Goal: Find specific page/section: Locate item on page

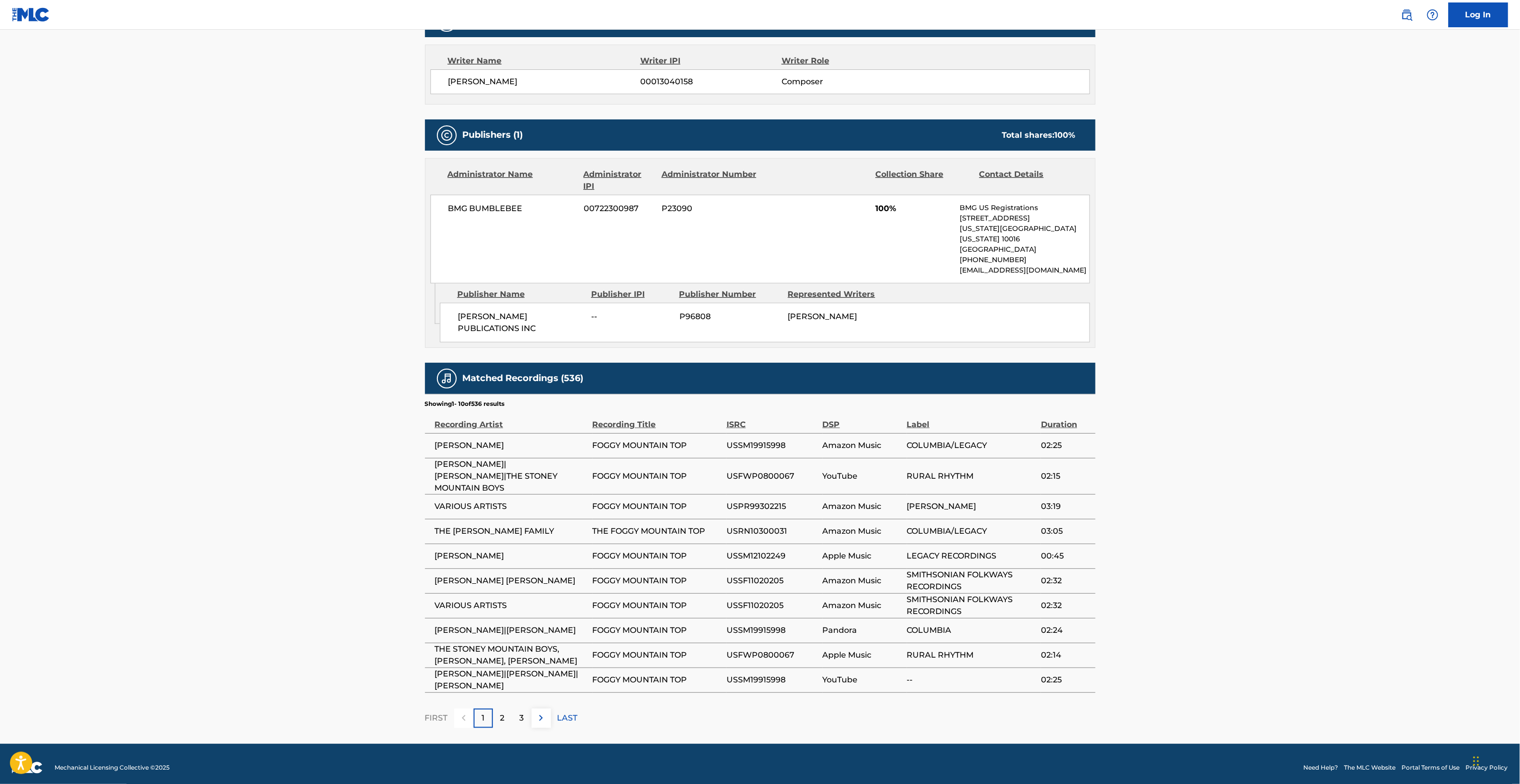
click at [770, 593] on td "USSF11020205" at bounding box center [774, 605] width 96 height 25
drag, startPoint x: 771, startPoint y: 578, endPoint x: 771, endPoint y: 552, distance: 26.0
click at [778, 593] on td "USSF11020205" at bounding box center [774, 605] width 96 height 25
click at [771, 568] on td "USSF11020205" at bounding box center [774, 581] width 96 height 25
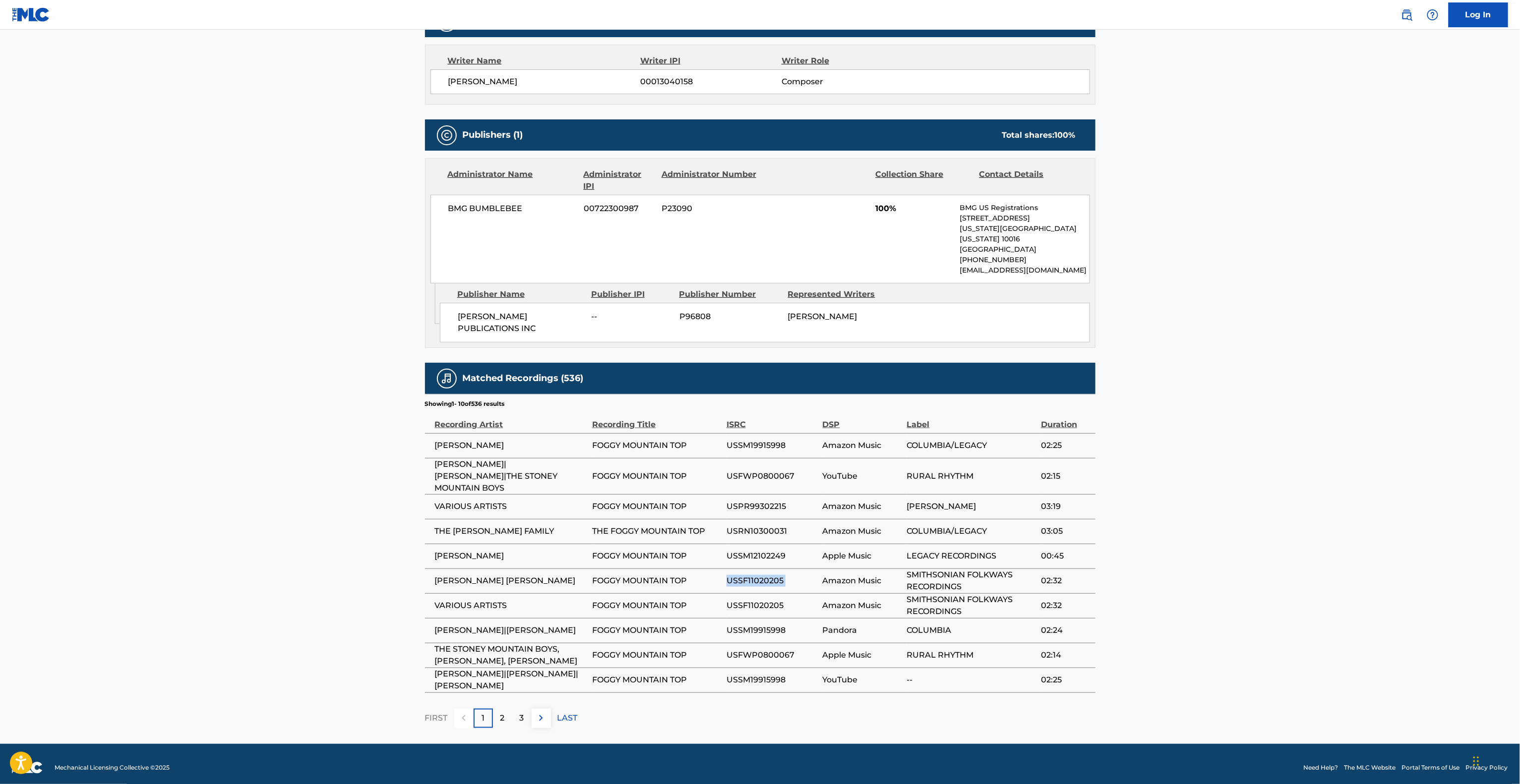
click at [771, 568] on td "USSF11020205" at bounding box center [774, 581] width 96 height 25
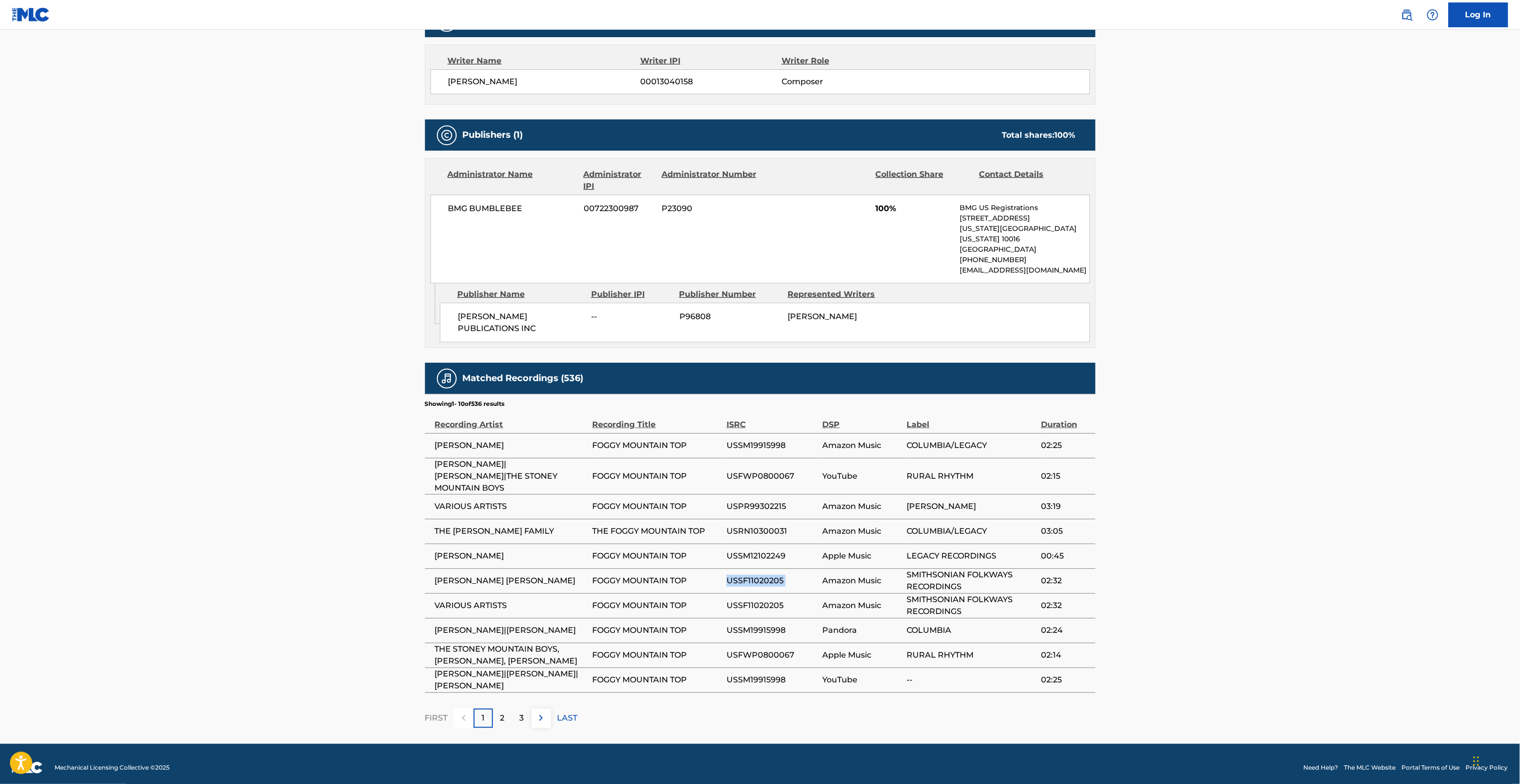
click at [771, 568] on td "USSF11020205" at bounding box center [774, 581] width 96 height 25
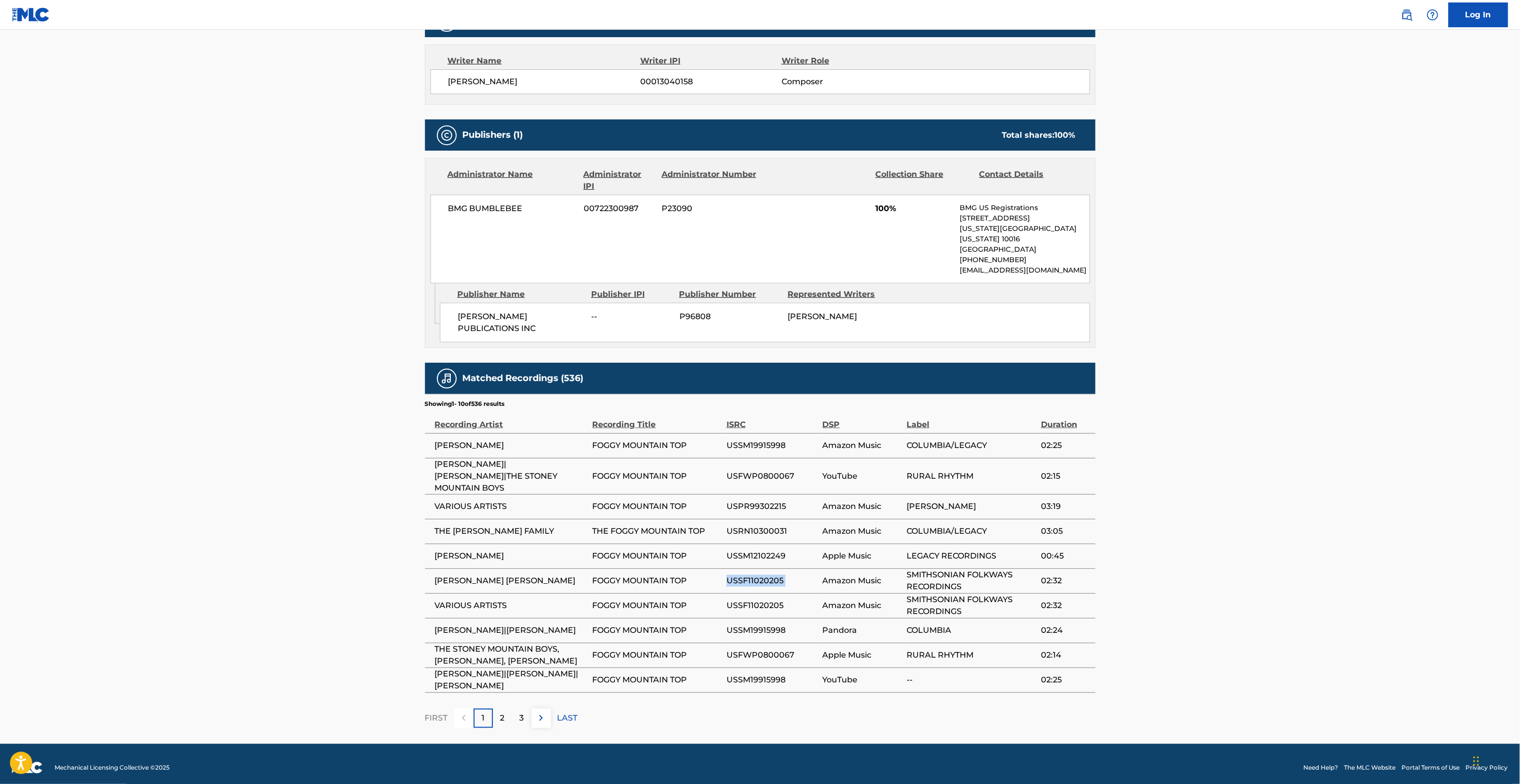
click at [771, 568] on td "USSF11020205" at bounding box center [774, 581] width 96 height 25
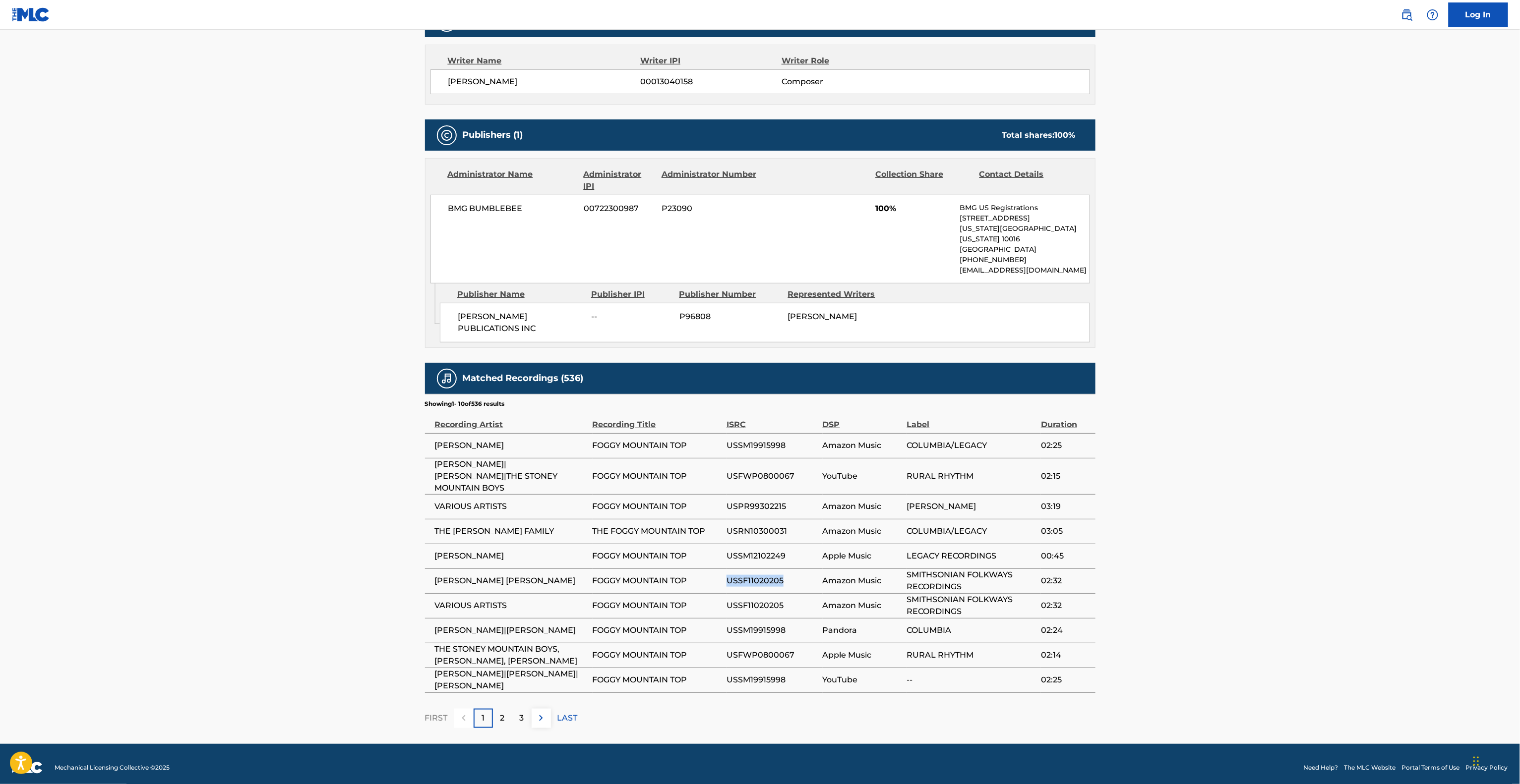
click at [771, 568] on td "USSF11020205" at bounding box center [774, 581] width 96 height 25
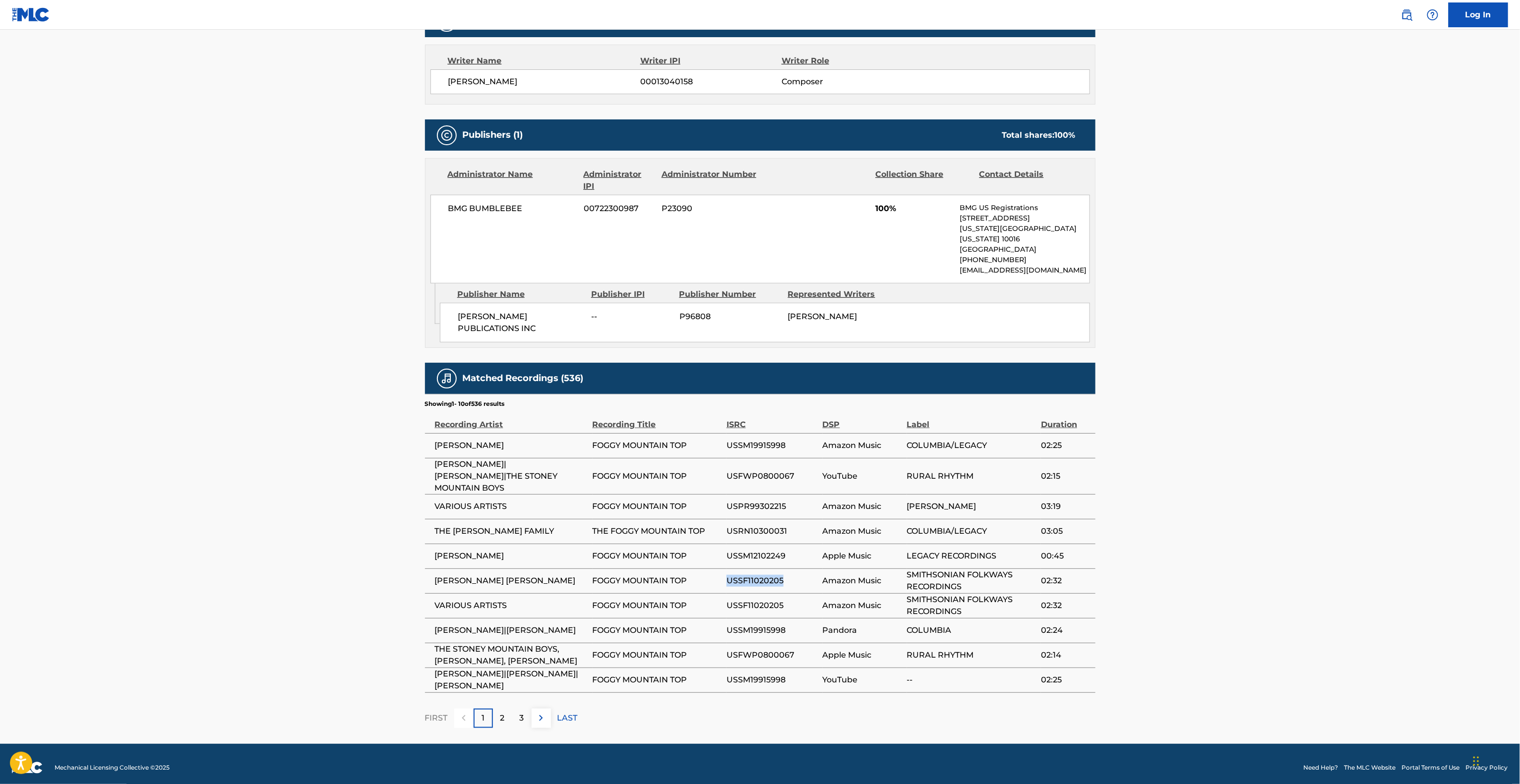
click at [771, 568] on td "USSF11020205" at bounding box center [774, 581] width 96 height 25
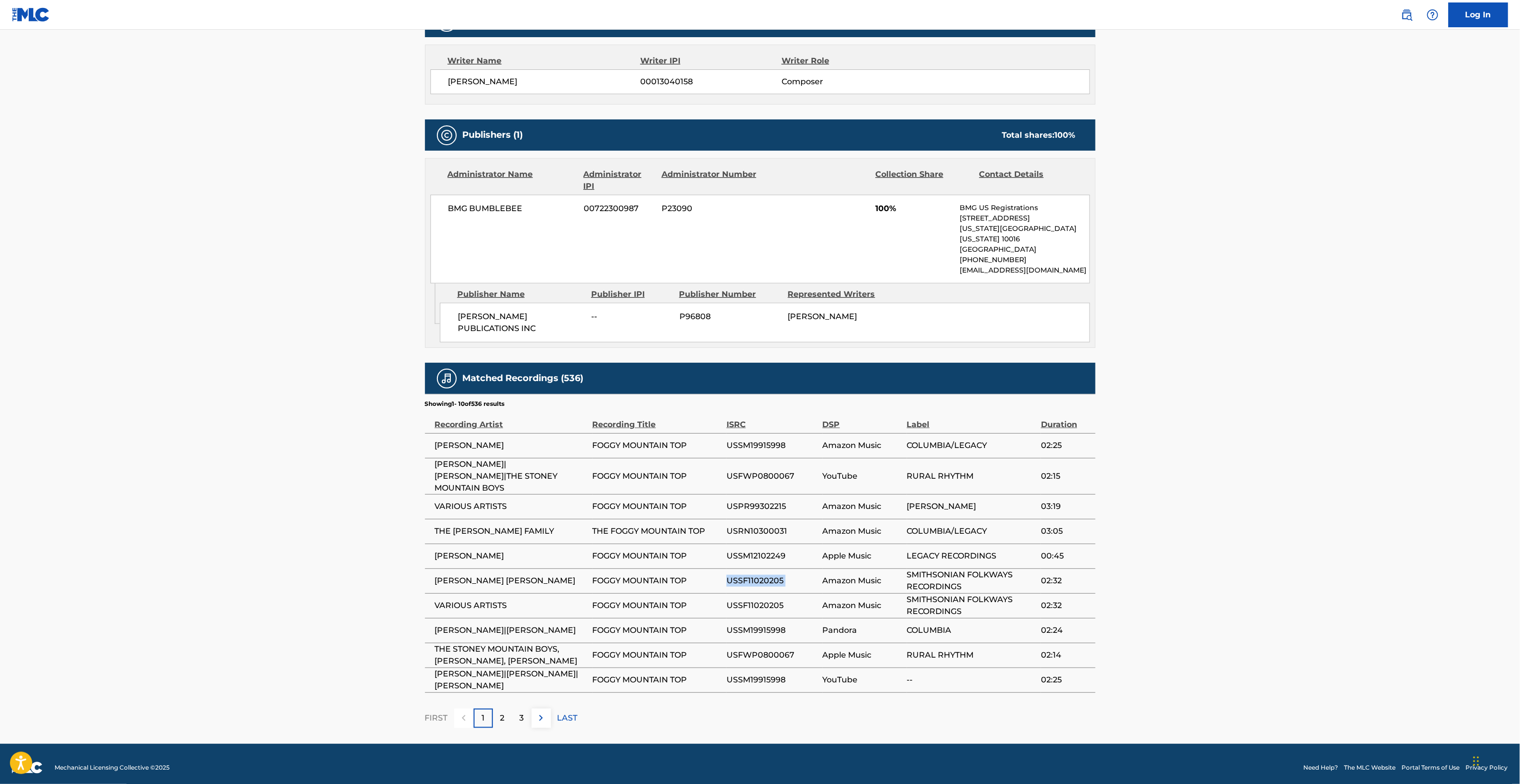
click at [771, 568] on td "USSF11020205" at bounding box center [774, 581] width 96 height 25
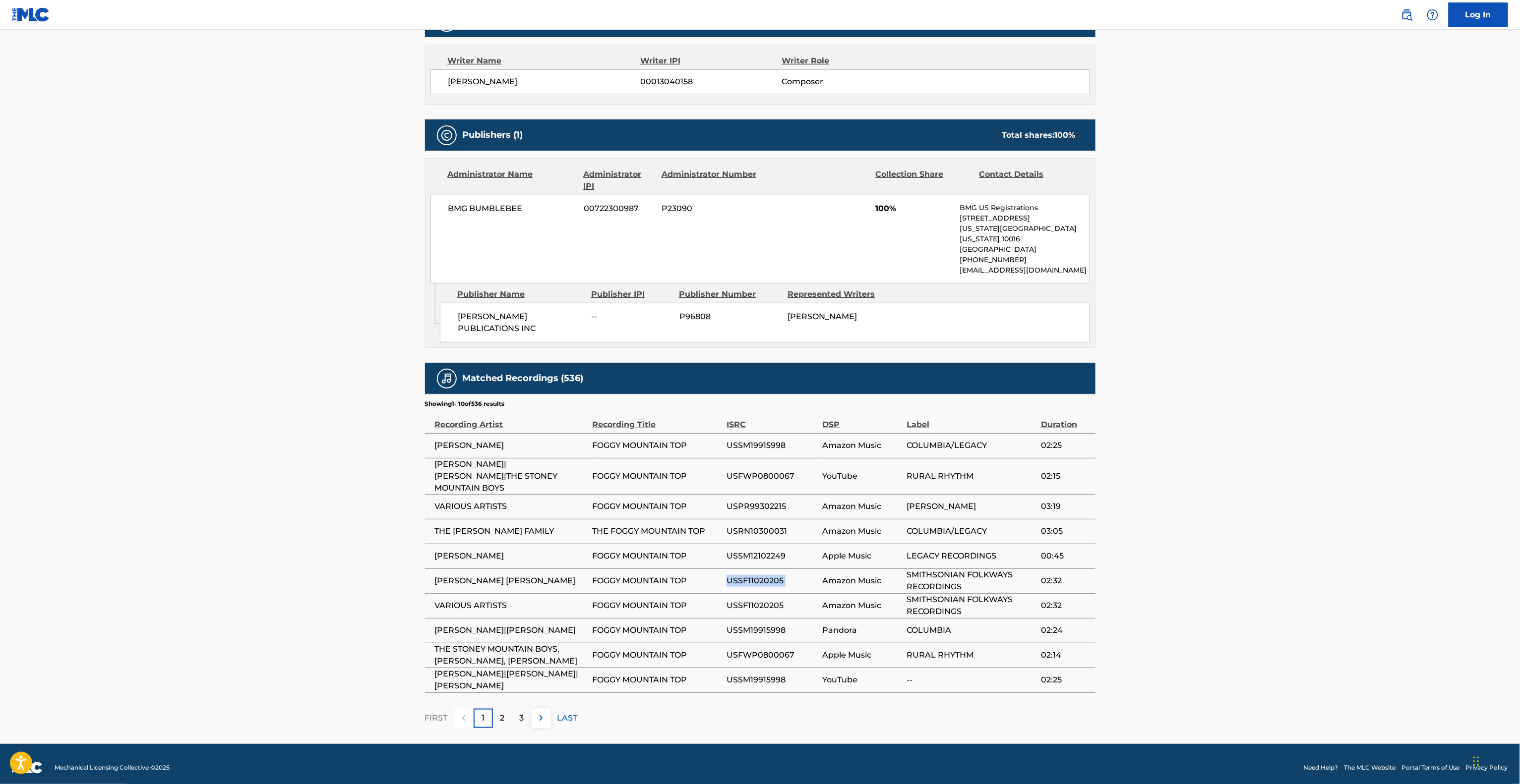
click at [970, 303] on div "[PERSON_NAME] PUBLICATIONS INC -- P96808 [PERSON_NAME]" at bounding box center [765, 323] width 650 height 40
click at [952, 458] on td "RURAL RHYTHM" at bounding box center [974, 476] width 134 height 36
